Goal: Transaction & Acquisition: Subscribe to service/newsletter

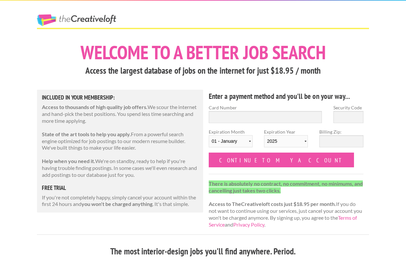
click at [72, 19] on link "The Creative Loft" at bounding box center [76, 20] width 79 height 12
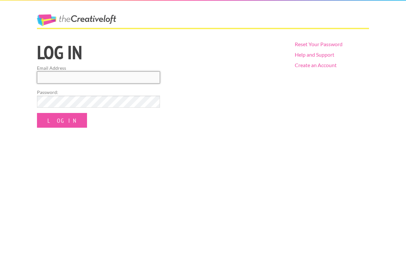
type input "olionovak@gmail.com"
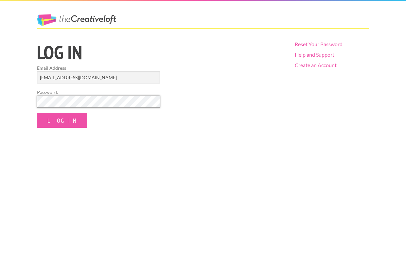
click at [55, 120] on input "Log In" at bounding box center [62, 120] width 50 height 15
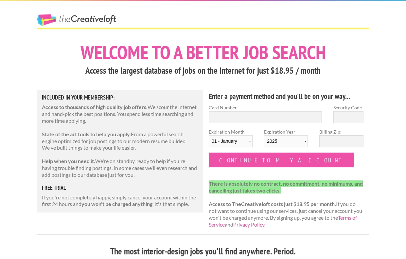
click at [84, 23] on link "The Creative Loft" at bounding box center [76, 20] width 79 height 12
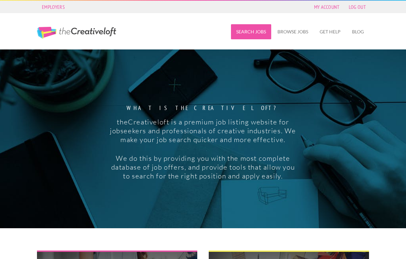
click at [254, 34] on link "Search Jobs" at bounding box center [251, 31] width 40 height 15
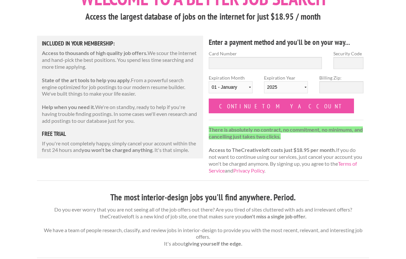
scroll to position [54, 0]
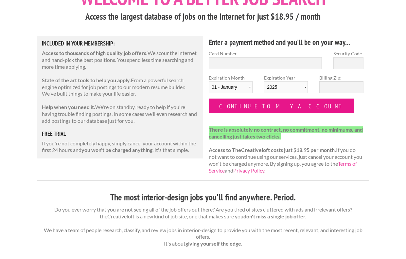
click at [260, 107] on input "Continue to my account" at bounding box center [281, 105] width 145 height 15
